Goal: Browse casually

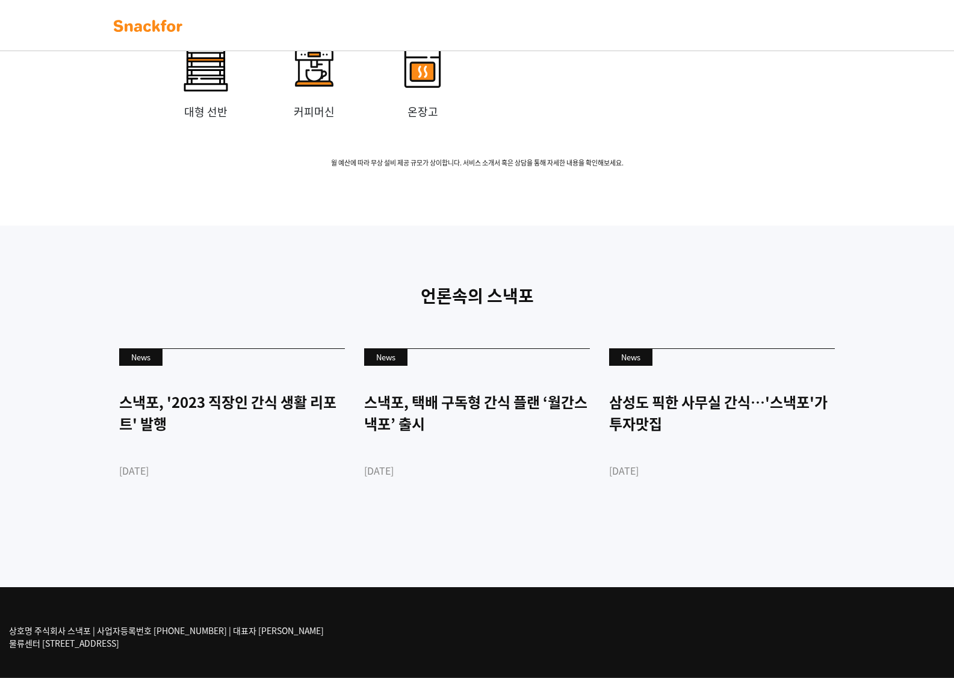
scroll to position [2704, 0]
click at [280, 430] on div "스낵포, '2023 직장인 간식 생활 리포트' 발행" at bounding box center [232, 412] width 226 height 43
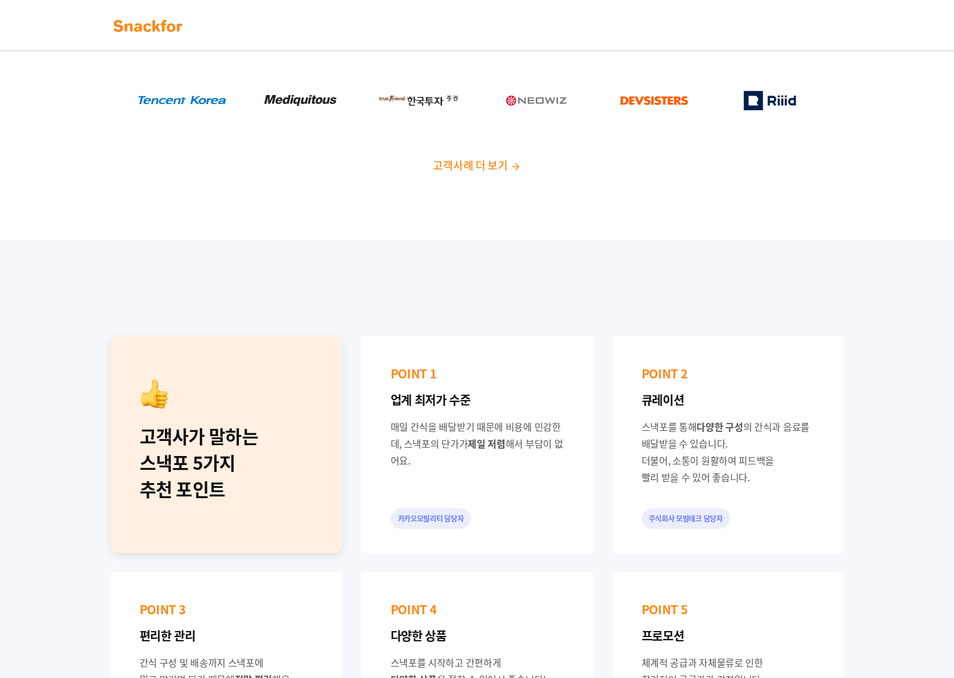
scroll to position [0, 0]
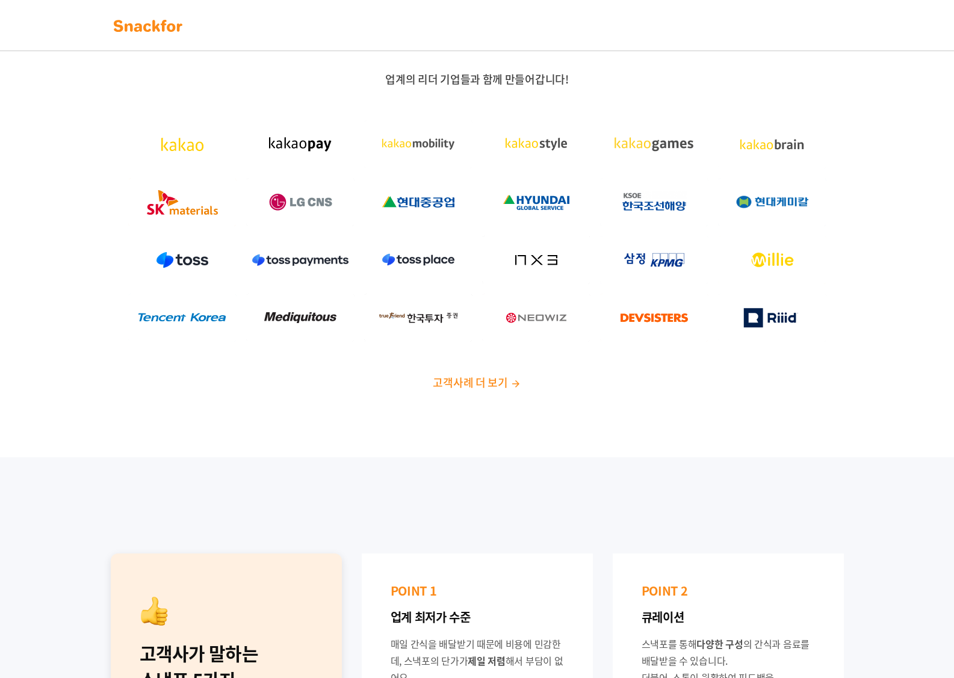
click at [153, 22] on img at bounding box center [148, 25] width 76 height 19
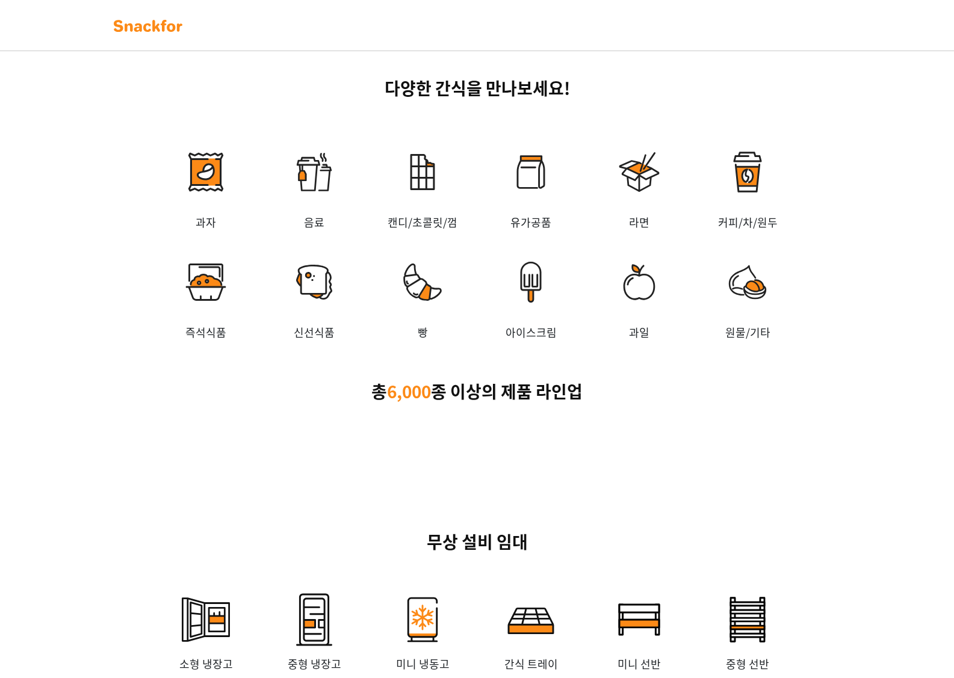
scroll to position [1986, 0]
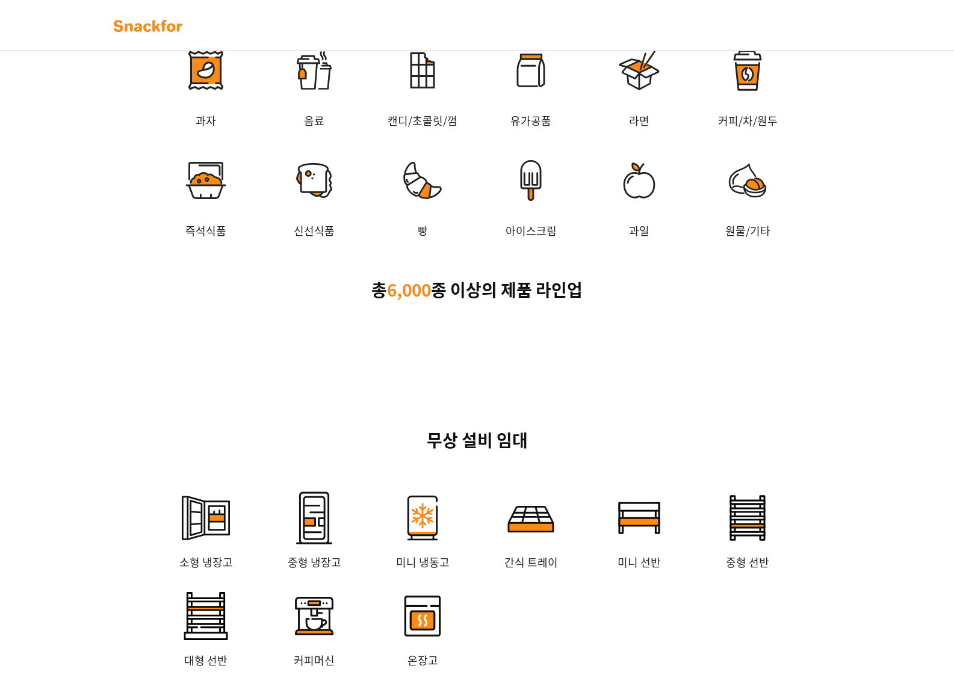
click at [535, 223] on img at bounding box center [531, 180] width 108 height 84
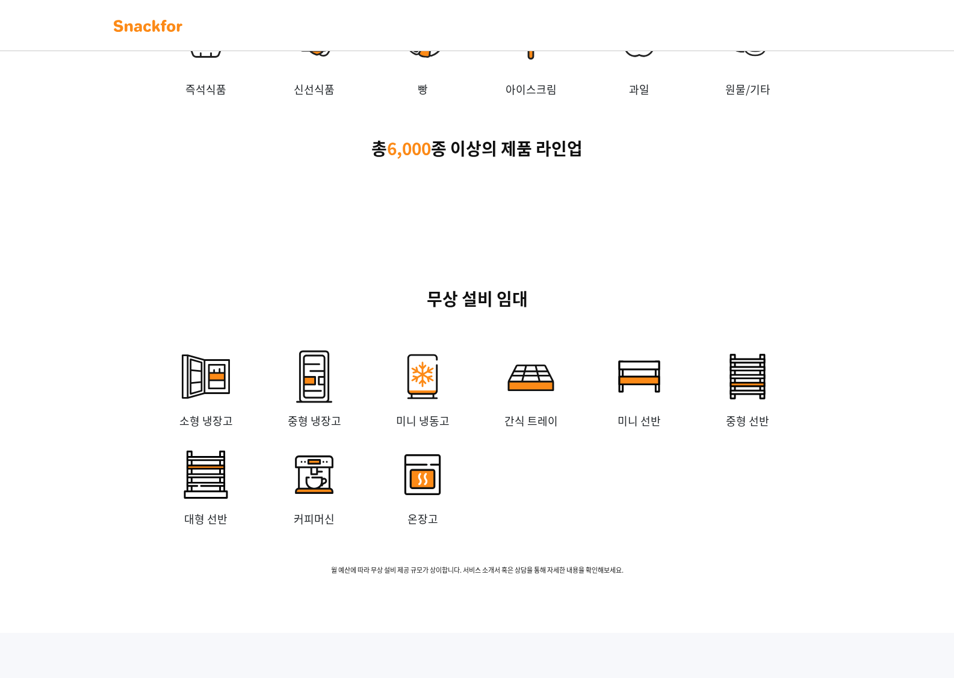
scroll to position [2287, 0]
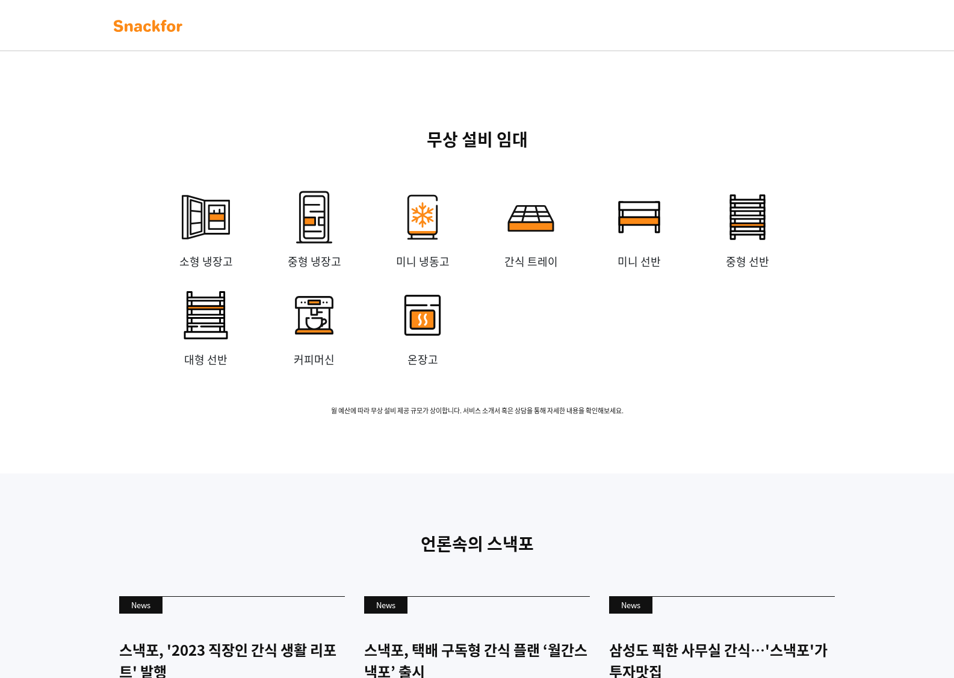
click at [512, 253] on img at bounding box center [531, 217] width 72 height 72
click at [448, 253] on img at bounding box center [422, 217] width 72 height 72
click at [201, 351] on img at bounding box center [206, 315] width 72 height 72
click at [374, 416] on div "무상 설비 임대 소형 냉장고 중형 냉장고 미니 냉동고 간식 트레이 미니 선반 중형 선반 대형 선반 커피머신 온장고 월 예산에 따라 무상 설비 …" at bounding box center [477, 271] width 752 height 289
click at [552, 416] on div "무상 설비 임대 소형 냉장고 중형 냉장고 미니 냉동고 간식 트레이 미니 선반 중형 선반 대형 선반 커피머신 온장고 월 예산에 따라 무상 설비 …" at bounding box center [477, 271] width 752 height 289
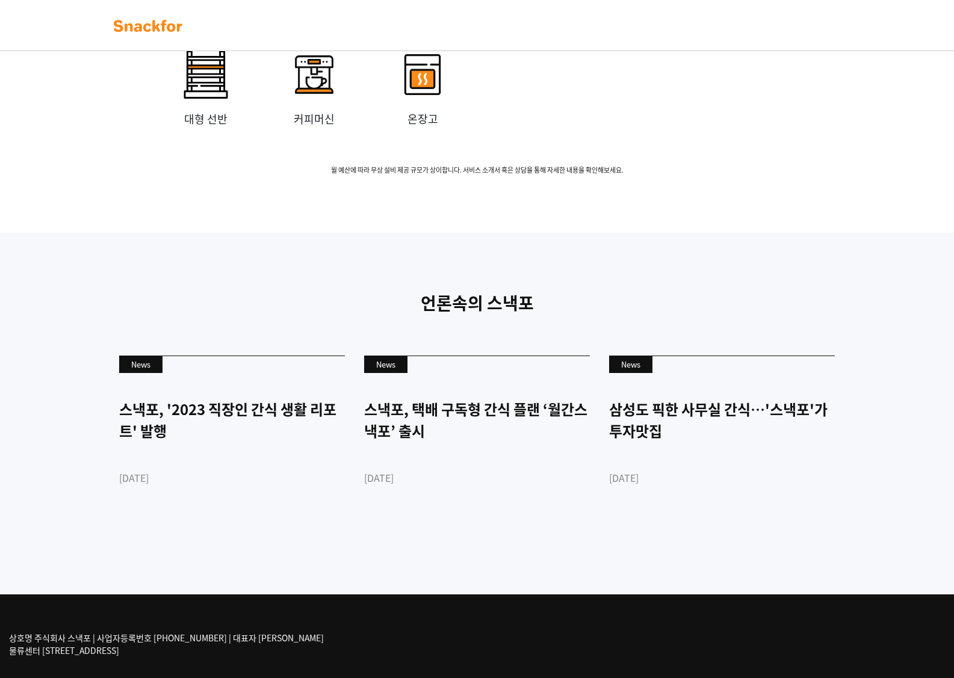
scroll to position [2704, 0]
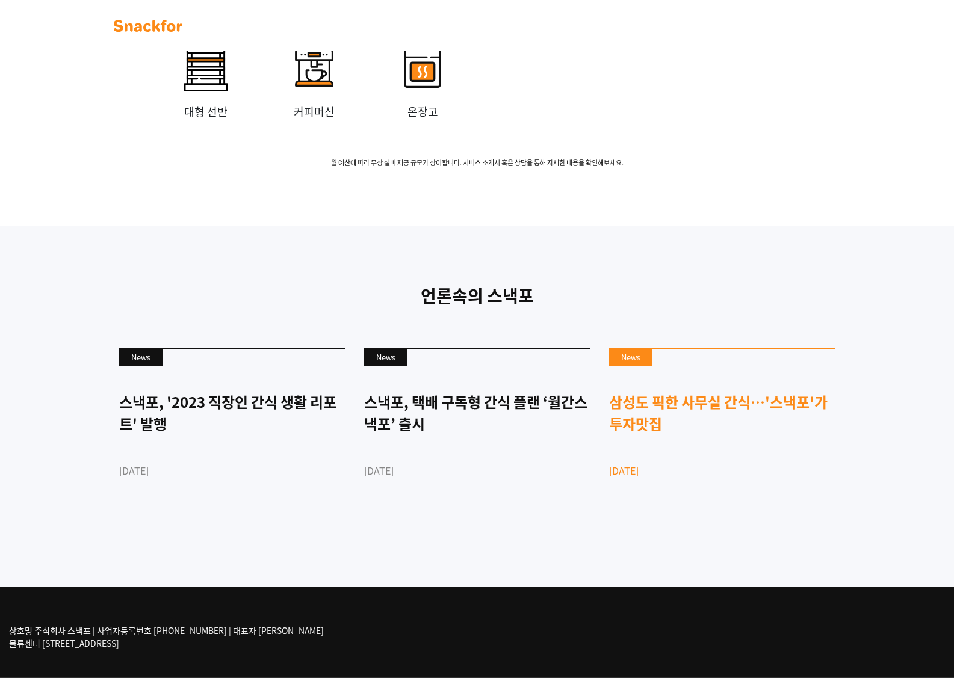
click at [639, 505] on link "News 삼성도 픽한 사무실 간식…'스낵포'가 투자맛집 2021-09-04" at bounding box center [722, 434] width 226 height 172
